Goal: Task Accomplishment & Management: Use online tool/utility

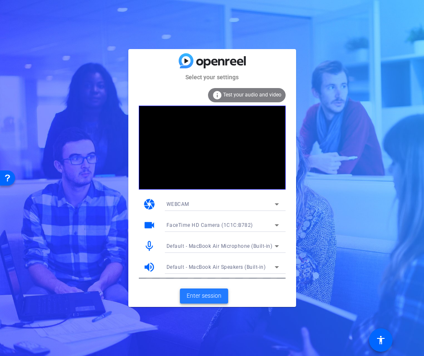
click at [199, 300] on span at bounding box center [204, 296] width 48 height 20
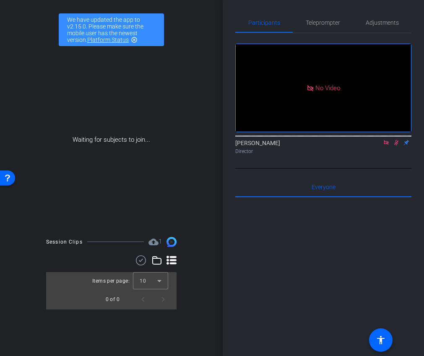
click at [388, 145] on icon at bounding box center [385, 142] width 5 height 5
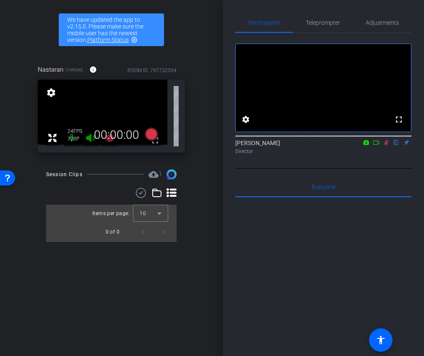
click at [387, 145] on icon at bounding box center [386, 143] width 7 height 6
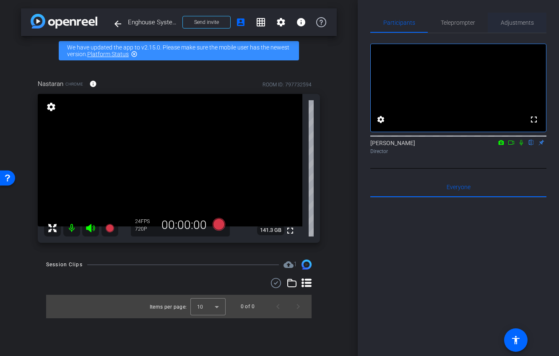
click at [423, 20] on span "Adjustments" at bounding box center [516, 23] width 33 height 6
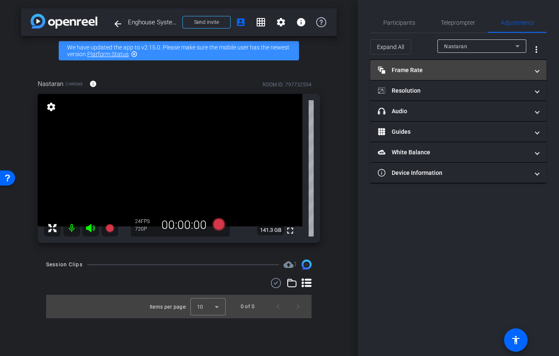
click at [423, 68] on mat-panel-title "Frame Rate Frame Rate" at bounding box center [453, 70] width 151 height 9
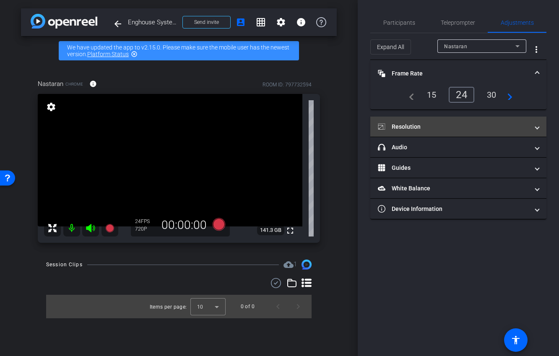
click at [423, 121] on mat-expansion-panel-header "Resolution" at bounding box center [458, 127] width 176 height 20
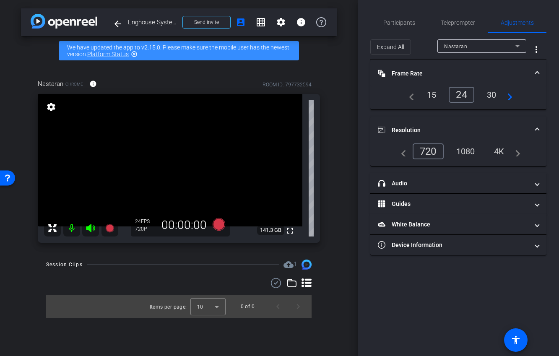
click at [423, 150] on div "1080" at bounding box center [465, 151] width 31 height 14
click at [423, 118] on mat-expansion-panel-header "Resolution" at bounding box center [458, 130] width 176 height 27
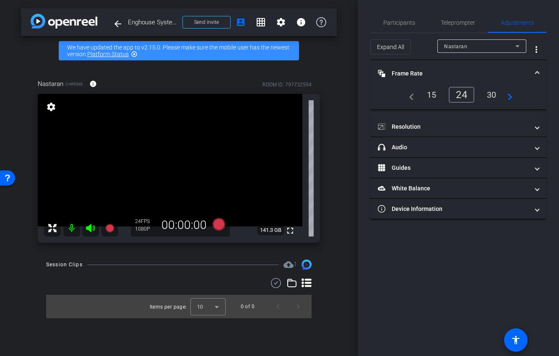
click at [423, 67] on mat-expansion-panel-header "Frame Rate Frame Rate" at bounding box center [458, 73] width 176 height 27
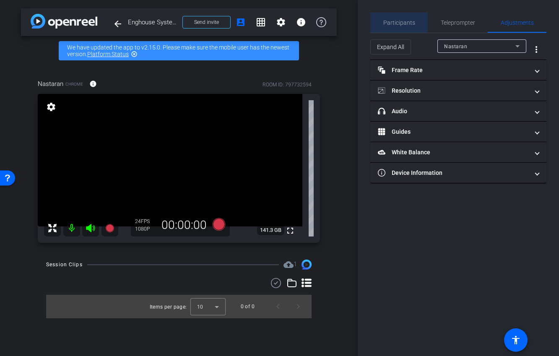
click at [404, 17] on span "Participants" at bounding box center [399, 23] width 32 height 20
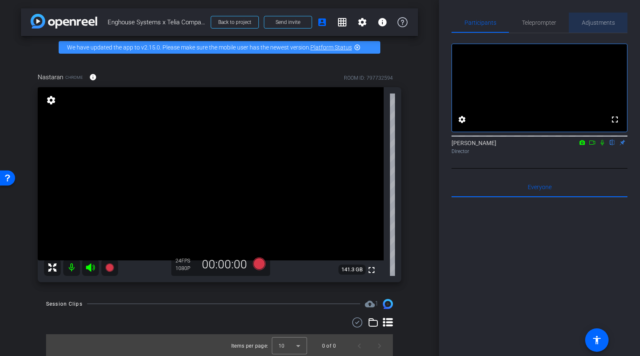
click at [423, 23] on span "Adjustments" at bounding box center [598, 23] width 33 height 6
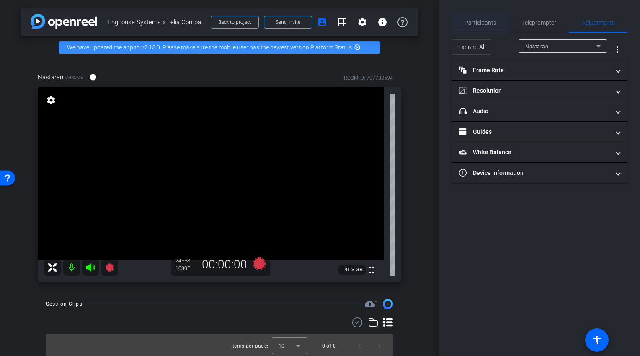
click at [423, 32] on span "Participants" at bounding box center [481, 23] width 32 height 20
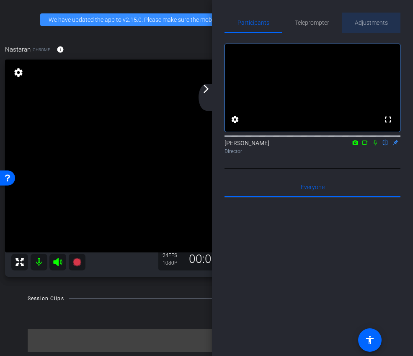
click at [379, 21] on span "Adjustments" at bounding box center [371, 23] width 33 height 6
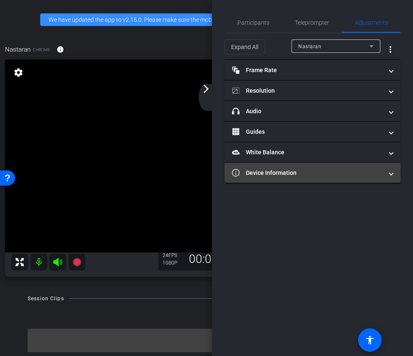
click at [299, 173] on mat-panel-title "Device Information" at bounding box center [307, 172] width 151 height 9
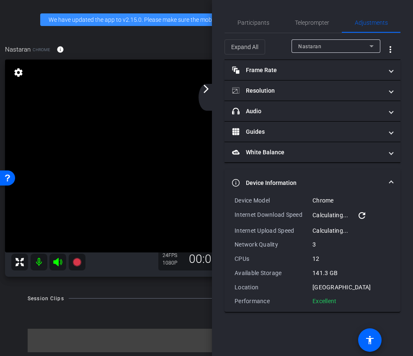
click at [317, 176] on mat-expansion-panel-header "Device Information" at bounding box center [313, 182] width 176 height 27
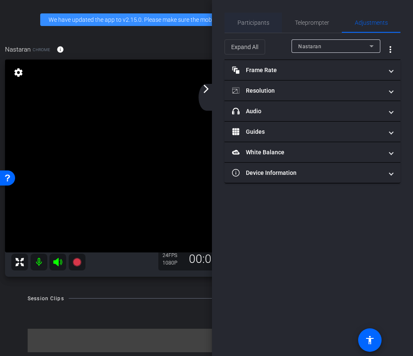
click at [251, 22] on span "Participants" at bounding box center [254, 23] width 32 height 6
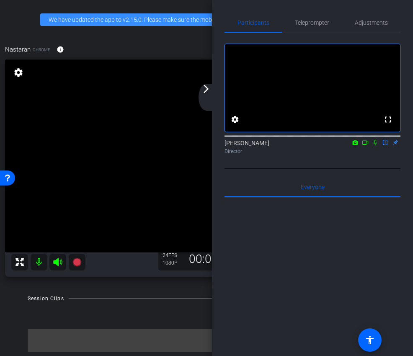
click at [204, 97] on div "arrow_back_ios_new arrow_forward_ios" at bounding box center [208, 97] width 18 height 27
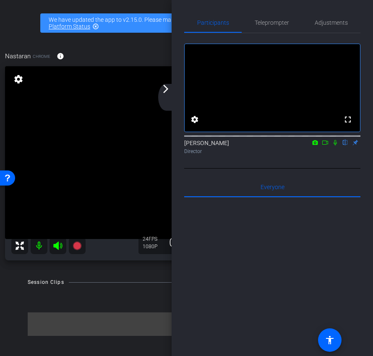
click at [160, 96] on div "arrow_back_ios_new arrow_forward_ios" at bounding box center [167, 97] width 18 height 27
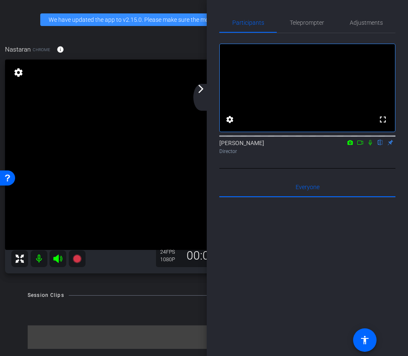
click at [199, 91] on mat-icon "arrow_forward_ios" at bounding box center [201, 89] width 10 height 10
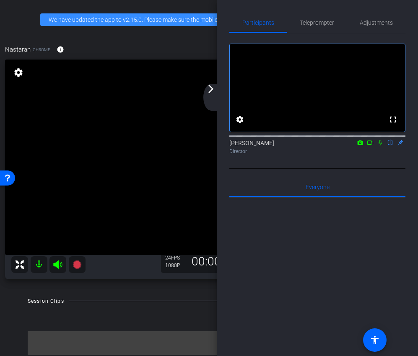
click at [212, 89] on mat-icon "arrow_forward_ios" at bounding box center [211, 89] width 10 height 10
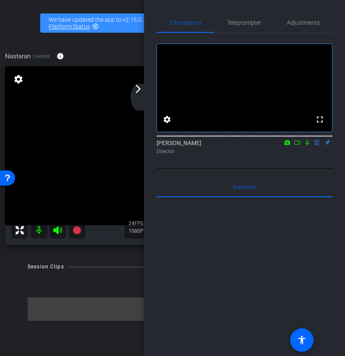
click at [141, 91] on mat-icon "arrow_forward_ios" at bounding box center [138, 89] width 10 height 10
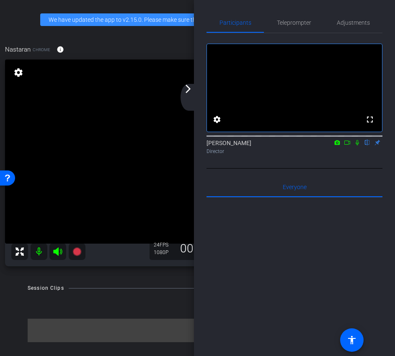
click at [192, 88] on mat-icon "arrow_forward_ios" at bounding box center [188, 89] width 10 height 10
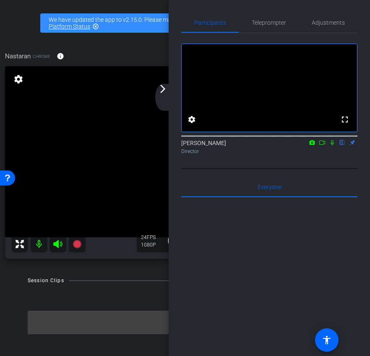
click at [161, 92] on mat-icon "arrow_forward_ios" at bounding box center [163, 89] width 10 height 10
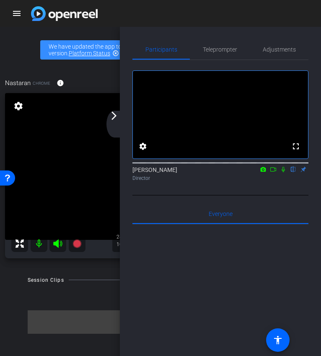
click at [114, 114] on mat-icon "arrow_forward_ios" at bounding box center [114, 116] width 10 height 10
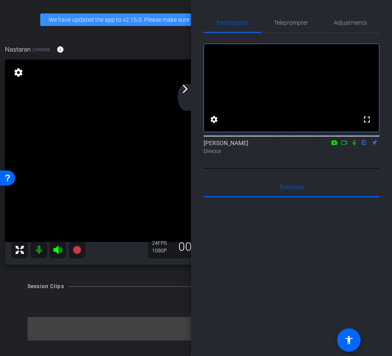
click at [184, 93] on mat-icon "arrow_forward_ios" at bounding box center [185, 89] width 10 height 10
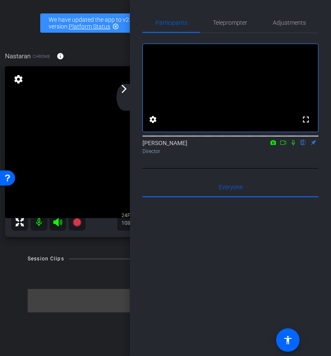
click at [123, 92] on mat-icon "arrow_forward_ios" at bounding box center [124, 89] width 10 height 10
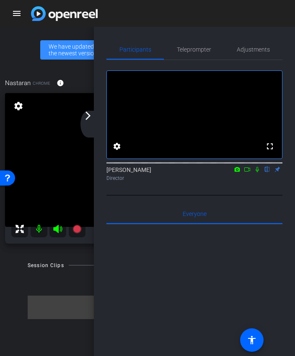
click at [91, 120] on mat-icon "arrow_forward_ios" at bounding box center [88, 116] width 10 height 10
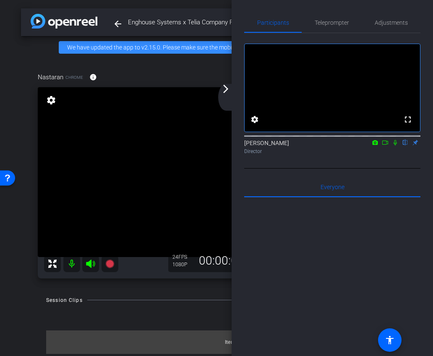
click at [221, 93] on mat-icon "arrow_forward_ios" at bounding box center [225, 89] width 10 height 10
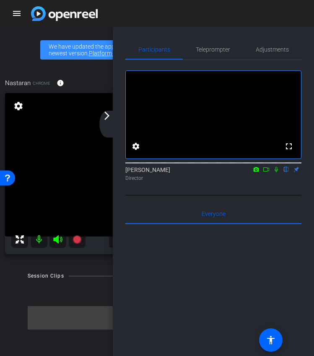
click at [110, 124] on div "arrow_back_ios_new arrow_forward_ios" at bounding box center [108, 124] width 18 height 27
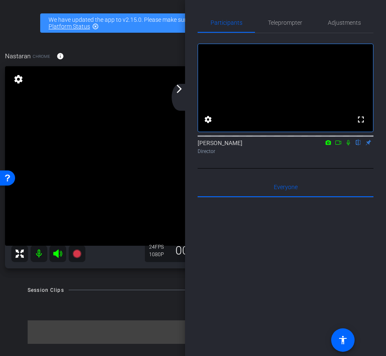
click at [179, 93] on mat-icon "arrow_forward_ios" at bounding box center [179, 89] width 10 height 10
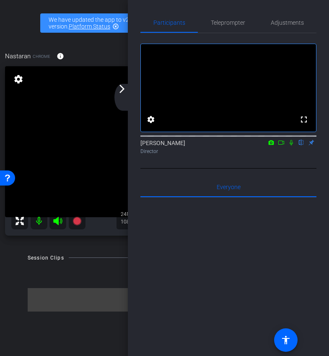
click at [119, 90] on mat-icon "arrow_forward_ios" at bounding box center [122, 89] width 10 height 10
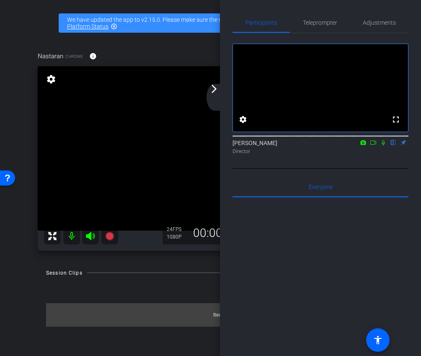
click at [214, 91] on mat-icon "arrow_forward_ios" at bounding box center [214, 89] width 10 height 10
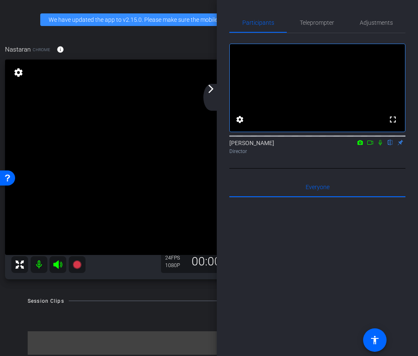
click at [215, 93] on mat-icon "arrow_forward_ios" at bounding box center [211, 89] width 10 height 10
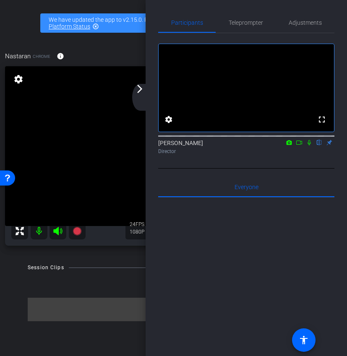
click at [142, 95] on div "arrow_back_ios_new arrow_forward_ios" at bounding box center [141, 97] width 18 height 27
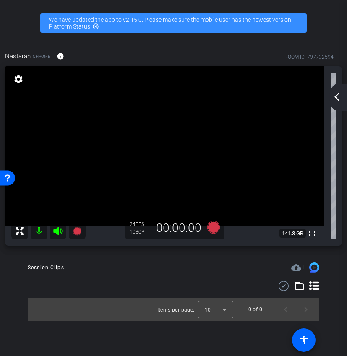
click at [338, 97] on mat-icon "arrow_back_ios_new" at bounding box center [337, 97] width 10 height 10
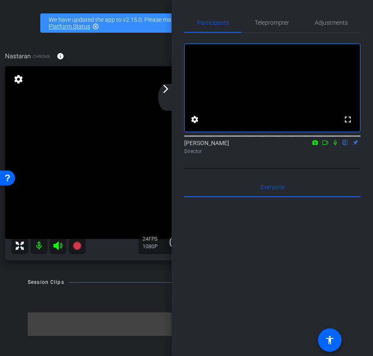
click at [166, 92] on mat-icon "arrow_forward_ios" at bounding box center [166, 89] width 10 height 10
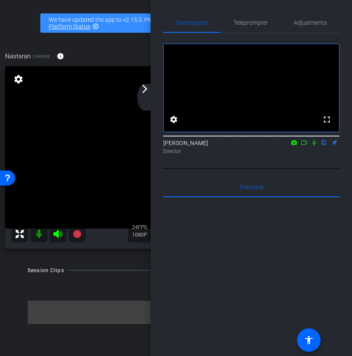
click at [147, 93] on mat-icon "arrow_forward_ios" at bounding box center [145, 89] width 10 height 10
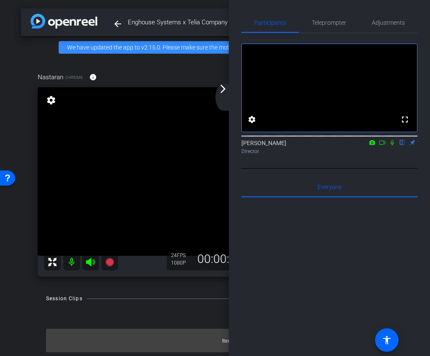
click at [227, 93] on mat-icon "arrow_forward_ios" at bounding box center [223, 89] width 10 height 10
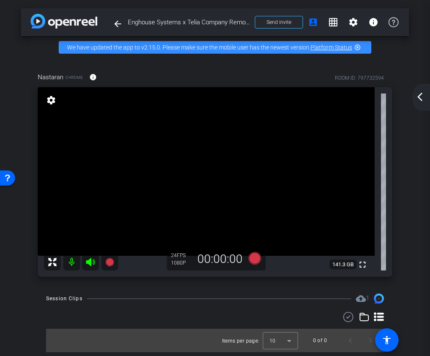
click at [418, 93] on mat-icon "arrow_back_ios_new" at bounding box center [420, 97] width 10 height 10
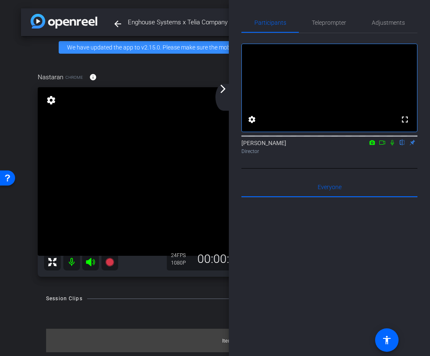
click at [381, 145] on icon at bounding box center [382, 143] width 7 height 6
click at [401, 145] on icon at bounding box center [402, 143] width 7 height 6
